Goal: Use online tool/utility: Use online tool/utility

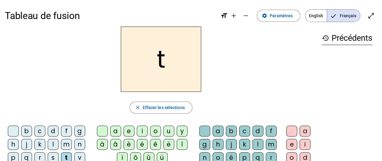
click at [115, 131] on div "a" at bounding box center [115, 130] width 11 height 11
click at [245, 131] on div "c" at bounding box center [244, 130] width 11 height 11
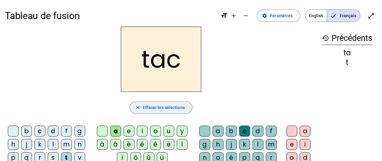
click at [159, 107] on span "Effacer les sélections" at bounding box center [163, 107] width 42 height 7
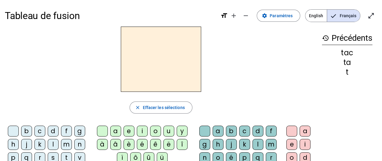
click at [68, 156] on div "t" at bounding box center [66, 157] width 11 height 11
click at [116, 132] on div "a" at bounding box center [115, 130] width 11 height 11
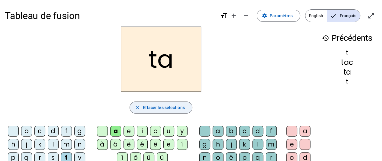
click at [178, 106] on span "Effacer les sélections" at bounding box center [163, 107] width 42 height 7
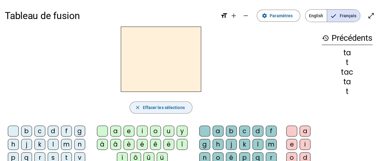
click at [67, 155] on div "t" at bounding box center [66, 157] width 11 height 11
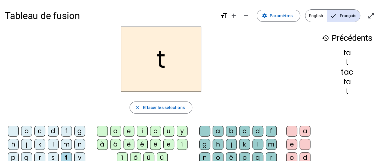
click at [131, 130] on div "e" at bounding box center [128, 130] width 11 height 11
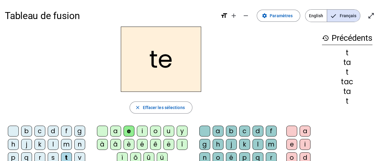
click at [162, 107] on span "Effacer les sélections" at bounding box center [163, 107] width 42 height 7
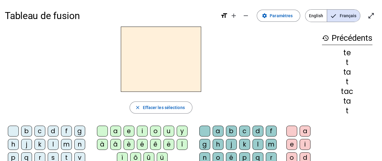
click at [29, 144] on div "j" at bounding box center [26, 144] width 11 height 11
click at [132, 132] on div "e" at bounding box center [128, 130] width 11 height 11
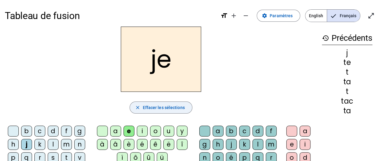
click at [178, 107] on span "Effacer les sélections" at bounding box center [163, 107] width 42 height 7
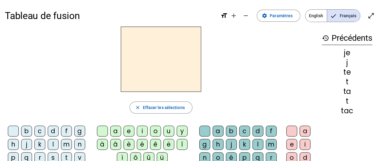
click at [53, 133] on div "d" at bounding box center [53, 130] width 11 height 11
click at [129, 131] on div "e" at bounding box center [128, 130] width 11 height 11
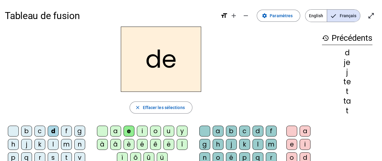
click at [164, 108] on span "Effacer les sélections" at bounding box center [163, 107] width 42 height 7
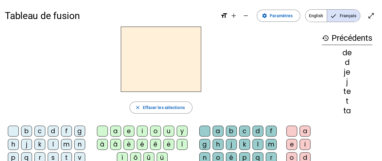
click at [65, 144] on div "m" at bounding box center [66, 144] width 11 height 11
click at [129, 131] on div "e" at bounding box center [128, 130] width 11 height 11
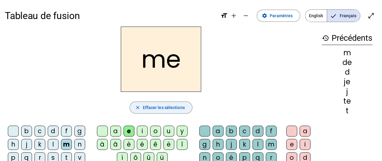
click at [167, 107] on span "Effacer les sélections" at bounding box center [163, 107] width 42 height 7
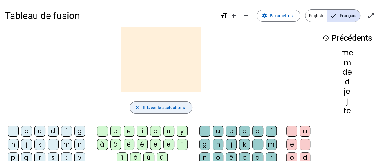
click at [68, 144] on div "m" at bounding box center [66, 144] width 11 height 11
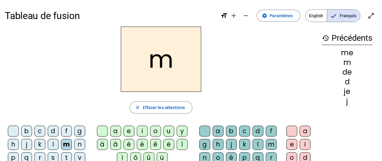
click at [117, 133] on div "a" at bounding box center [115, 130] width 11 height 11
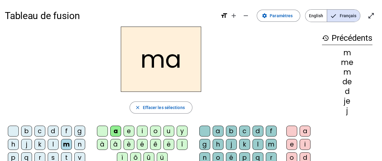
click at [170, 110] on span "Effacer les sélections" at bounding box center [163, 107] width 42 height 7
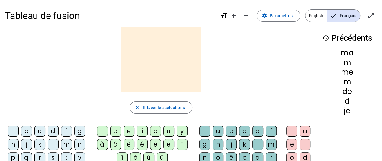
click at [52, 145] on div "l" at bounding box center [53, 144] width 11 height 11
click at [116, 132] on div "a" at bounding box center [115, 130] width 11 height 11
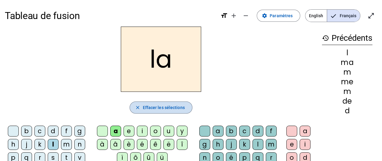
click at [163, 108] on span "Effacer les sélections" at bounding box center [163, 107] width 42 height 7
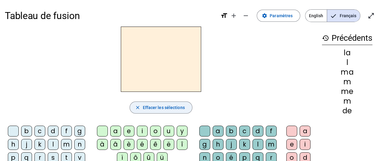
click at [55, 143] on div "l" at bounding box center [53, 144] width 11 height 11
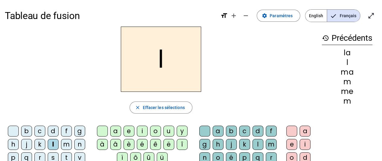
click at [116, 133] on div "a" at bounding box center [115, 130] width 11 height 11
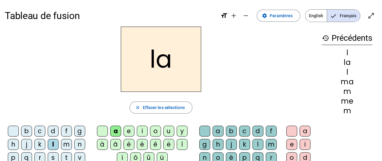
click at [243, 131] on div "c" at bounding box center [244, 130] width 11 height 11
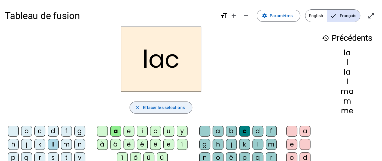
click at [175, 107] on span "Effacer les sélections" at bounding box center [163, 107] width 42 height 7
